Goal: Book appointment/travel/reservation

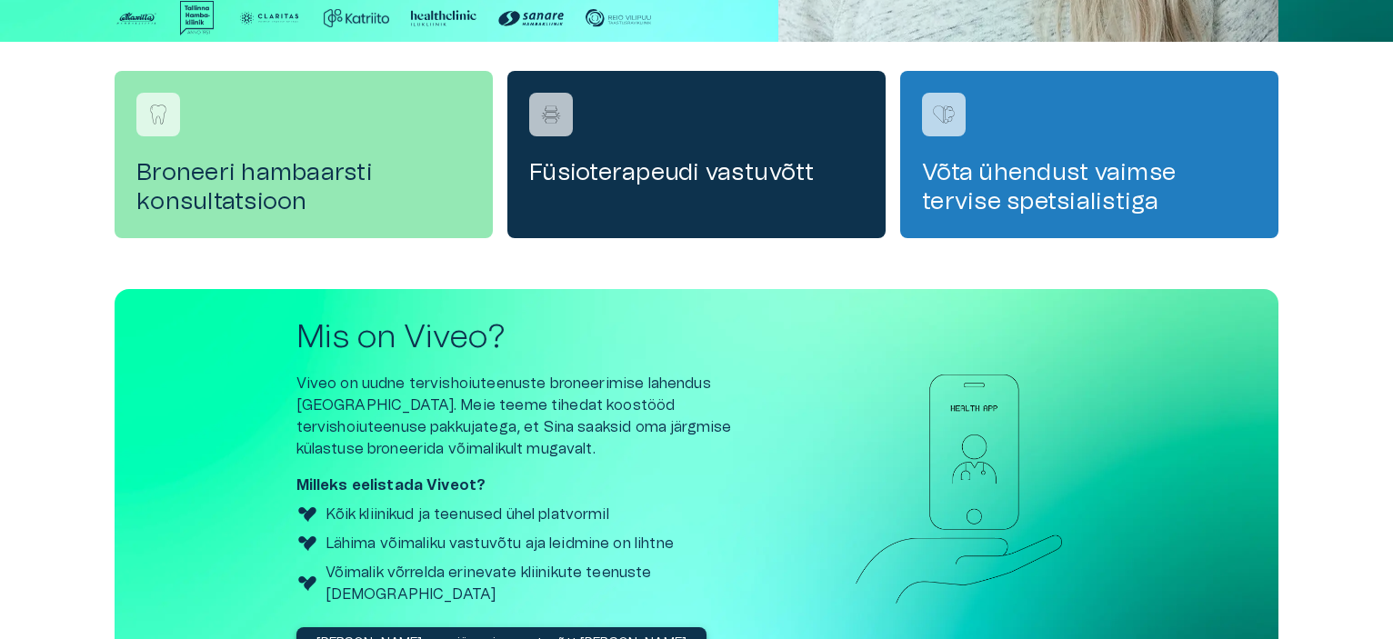
scroll to position [703, 0]
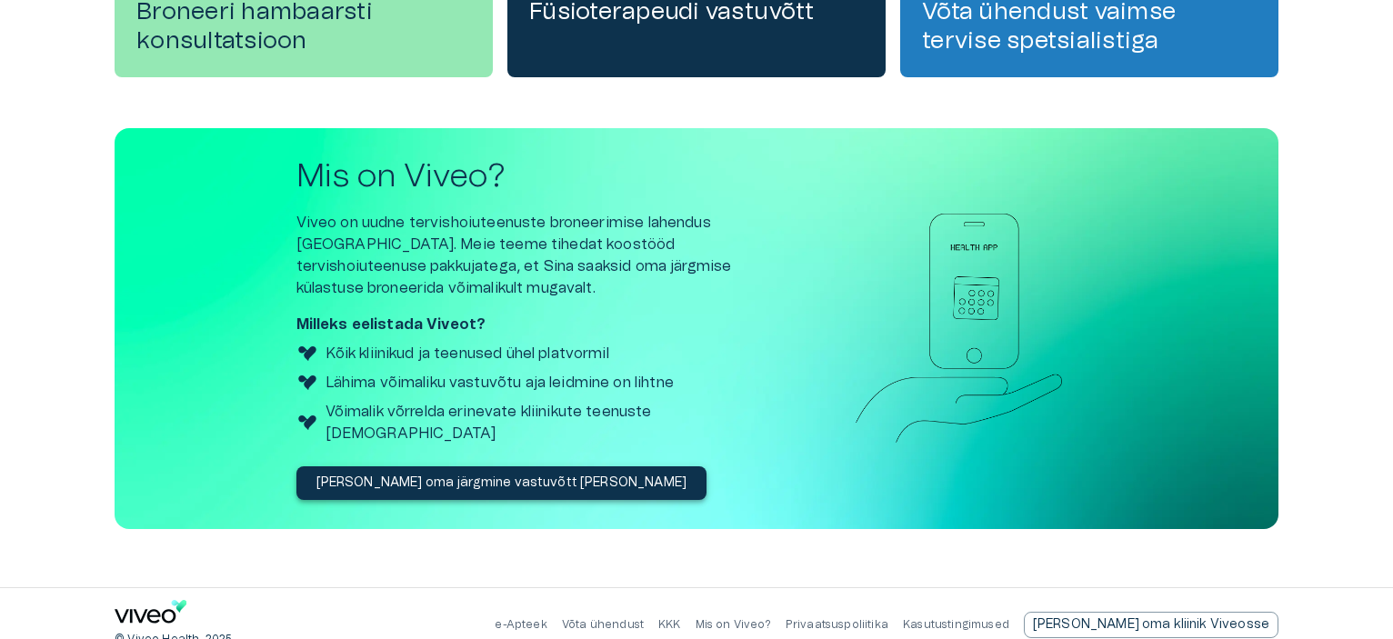
click at [644, 617] on p "Võta ühendust" at bounding box center [603, 624] width 82 height 15
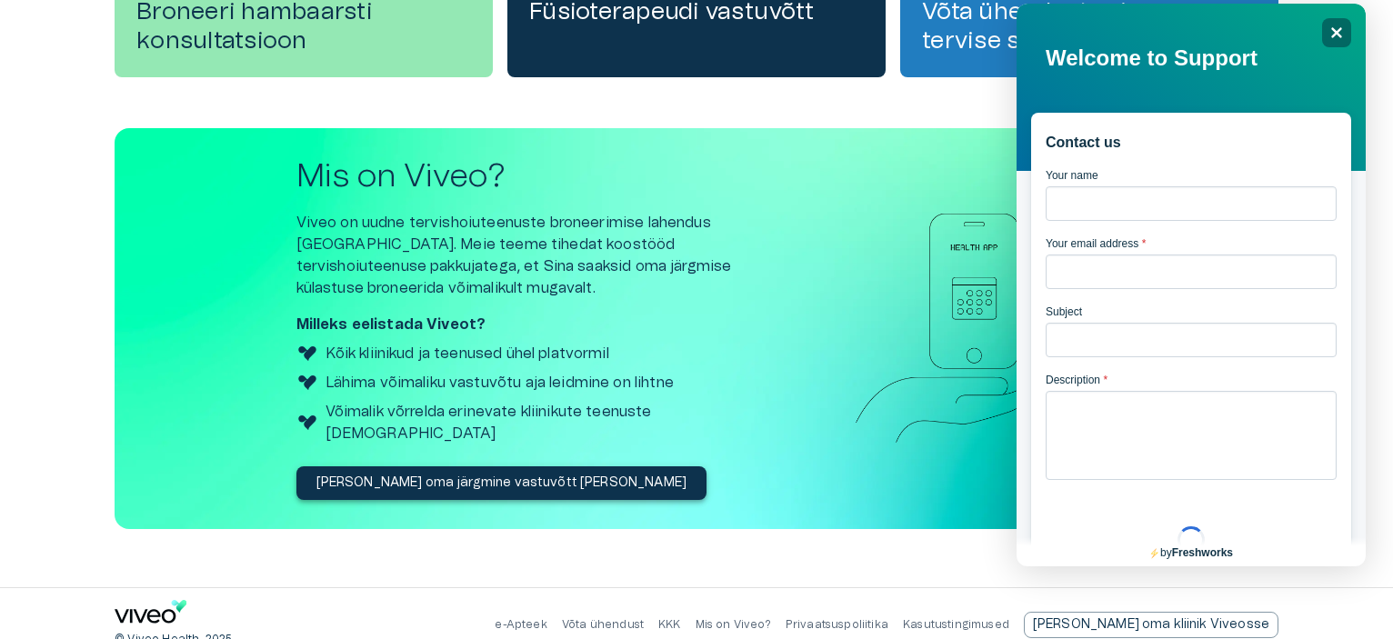
scroll to position [0, 0]
click at [1345, 31] on div "Close" at bounding box center [1336, 32] width 29 height 29
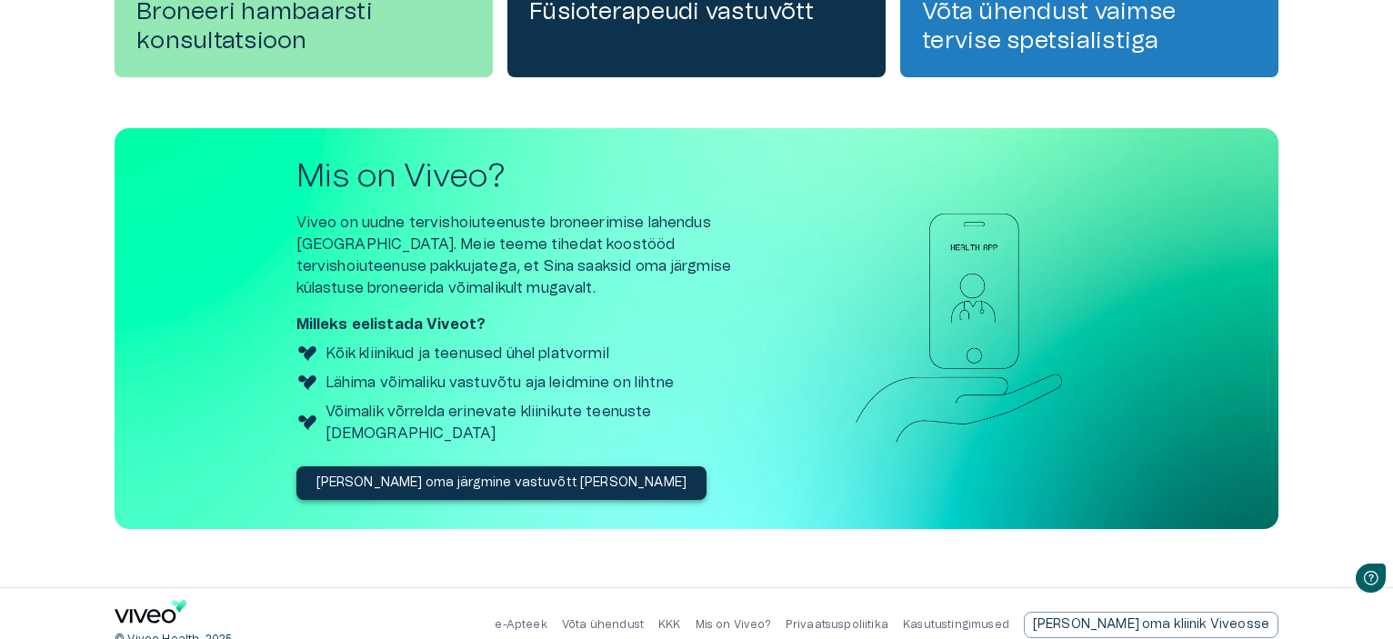
click at [1009, 619] on link "Kasutustingimused" at bounding box center [956, 624] width 106 height 11
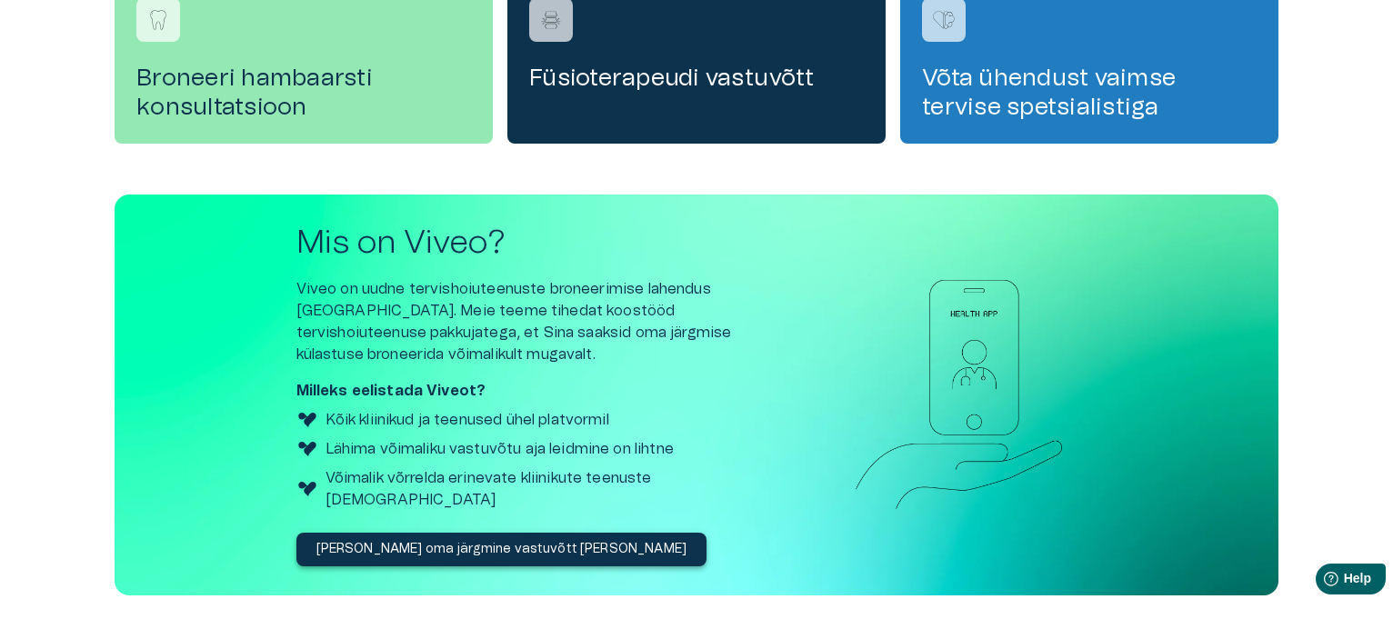
scroll to position [703, 0]
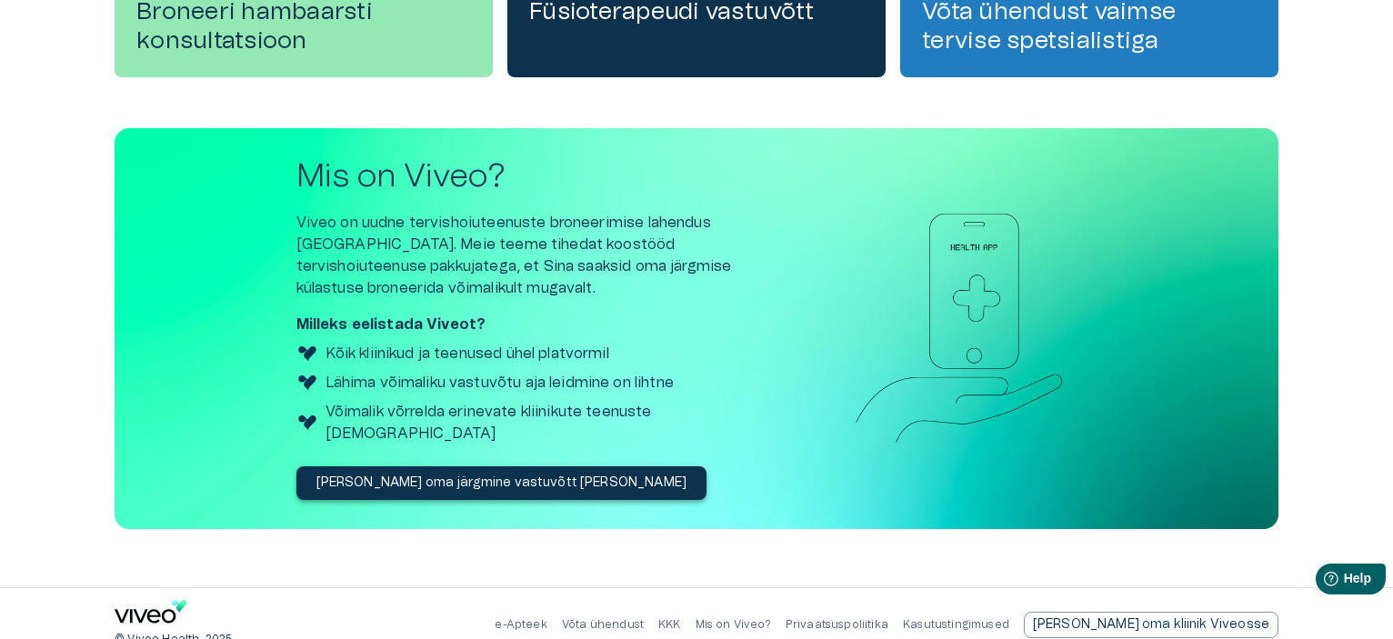
click at [435, 474] on p "[PERSON_NAME] oma järgmine vastuvõtt [PERSON_NAME]" at bounding box center [501, 483] width 371 height 19
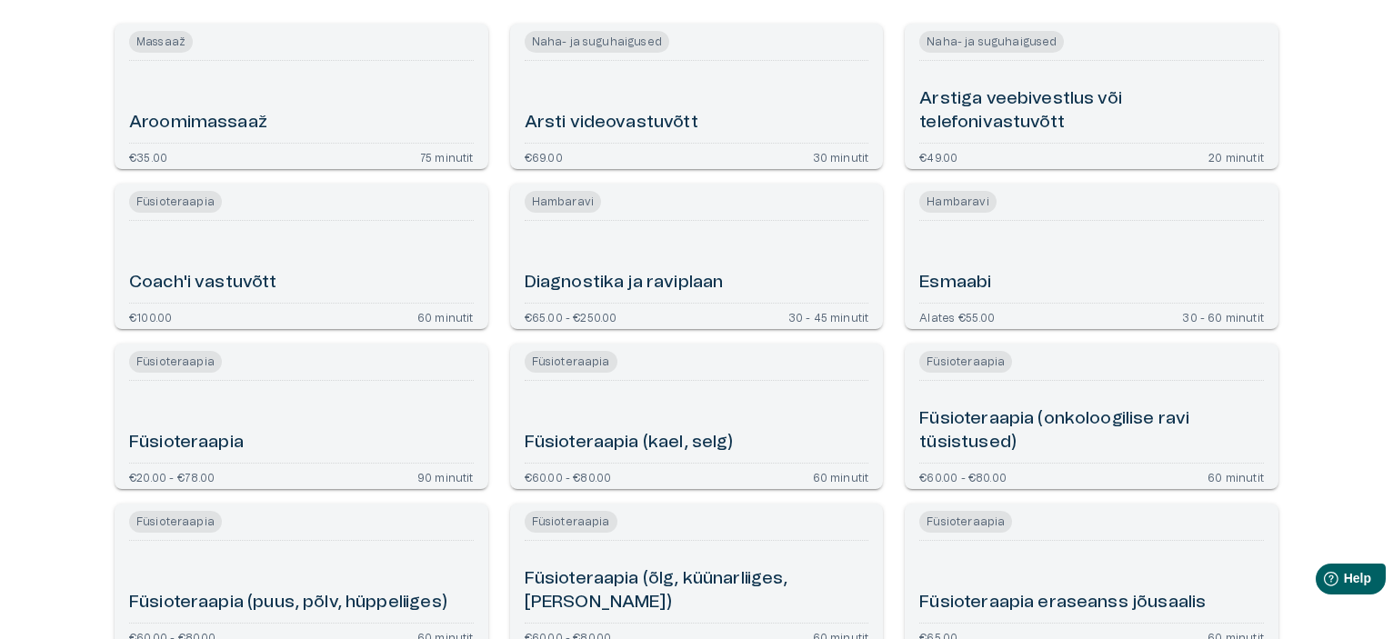
scroll to position [182, 0]
click at [1033, 243] on div "Esmaabi" at bounding box center [1091, 260] width 345 height 67
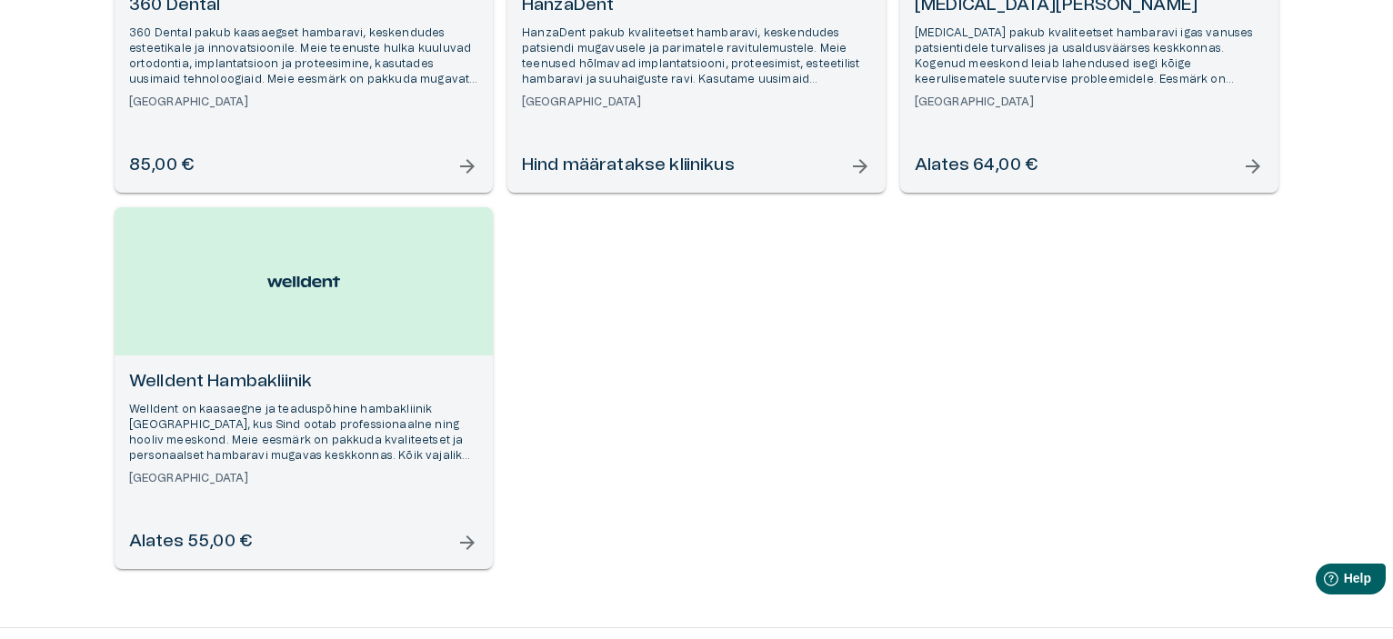
scroll to position [411, 0]
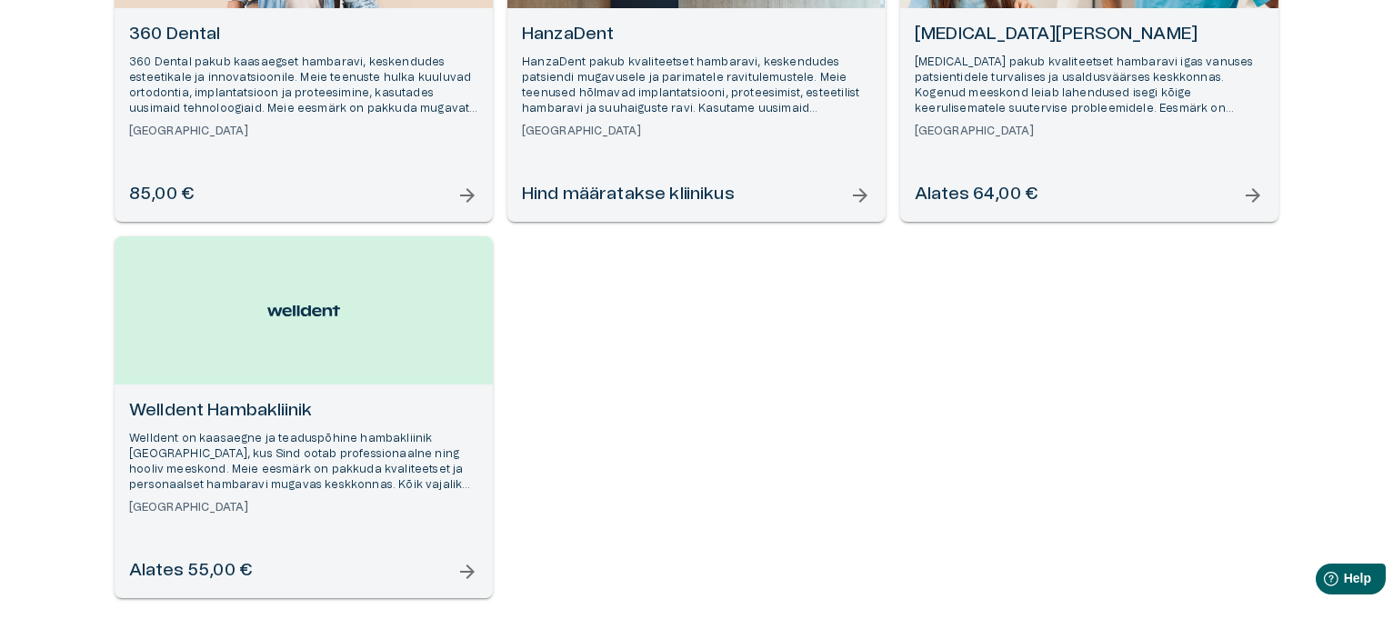
click at [680, 195] on h6 "Hind määratakse kliinikus" at bounding box center [628, 195] width 213 height 25
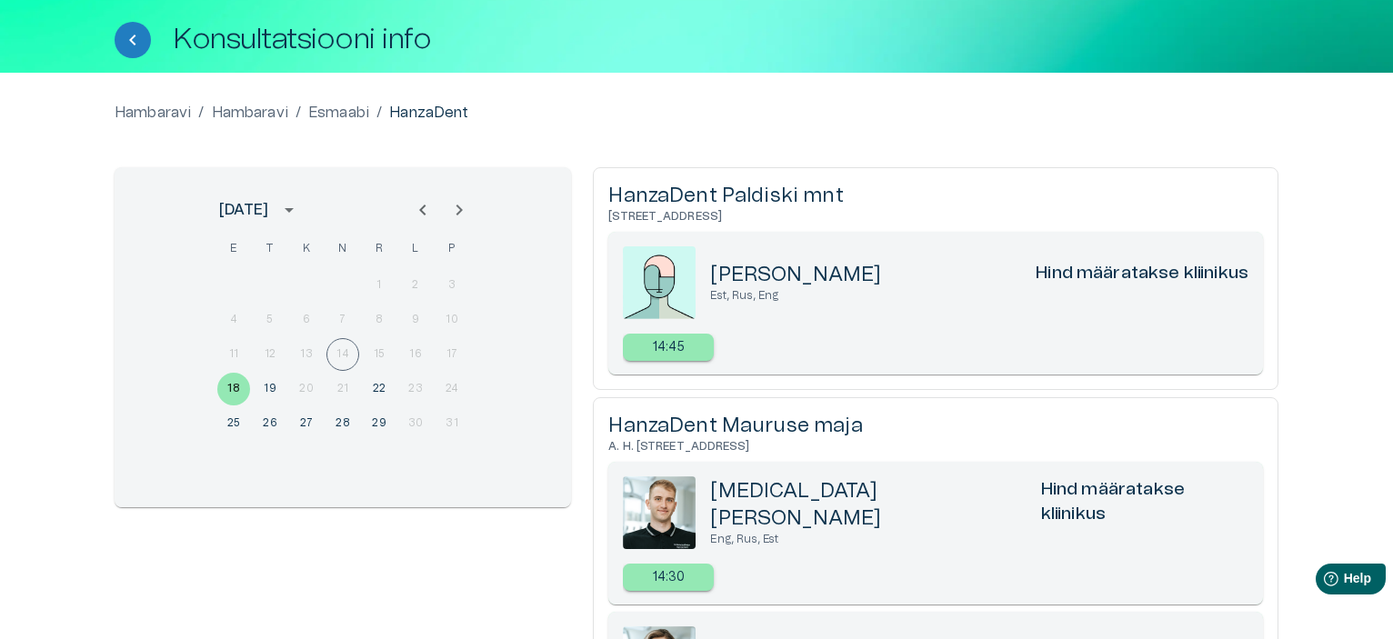
scroll to position [179, 0]
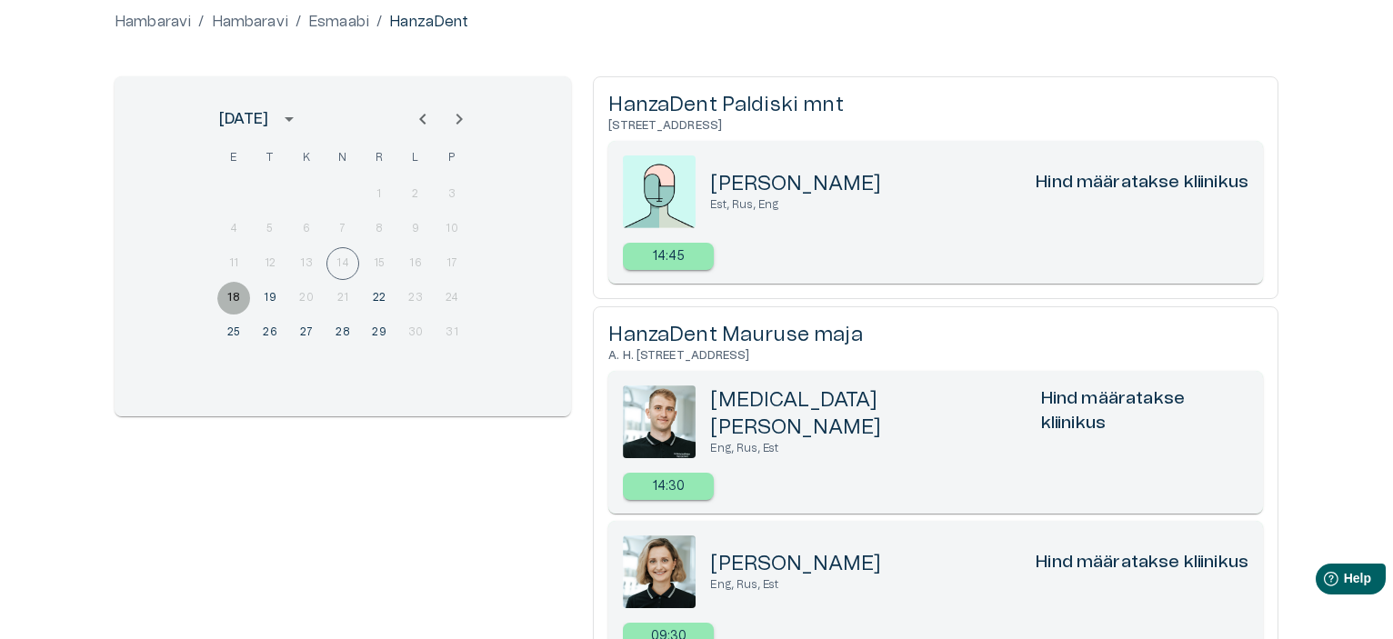
click at [226, 294] on button "18" at bounding box center [233, 298] width 33 height 33
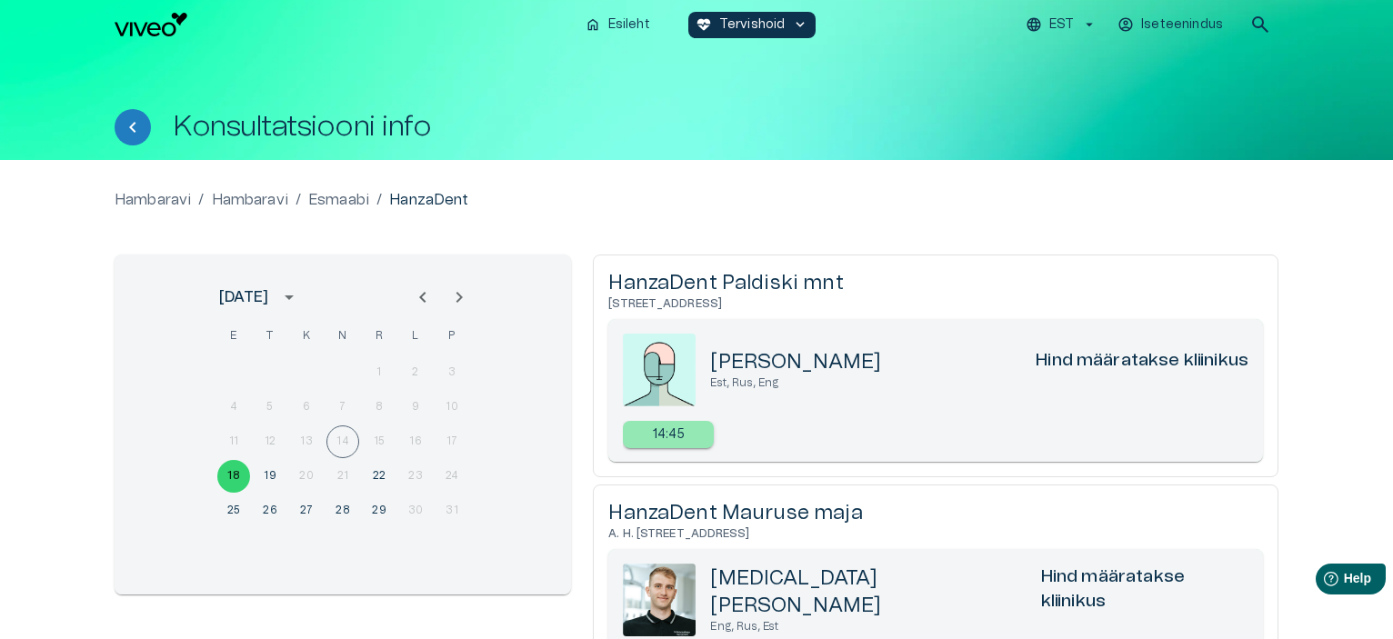
scroll to position [0, 0]
click at [1144, 226] on div "Hambaravi / [PERSON_NAME] / Esmaabi / HanzaDent [DATE] E T K N R L P 1 2 3 4 5 …" at bounding box center [697, 538] width 1164 height 697
click at [326, 124] on h1 "Konsultatsiooni info" at bounding box center [302, 128] width 258 height 32
